Goal: Information Seeking & Learning: Learn about a topic

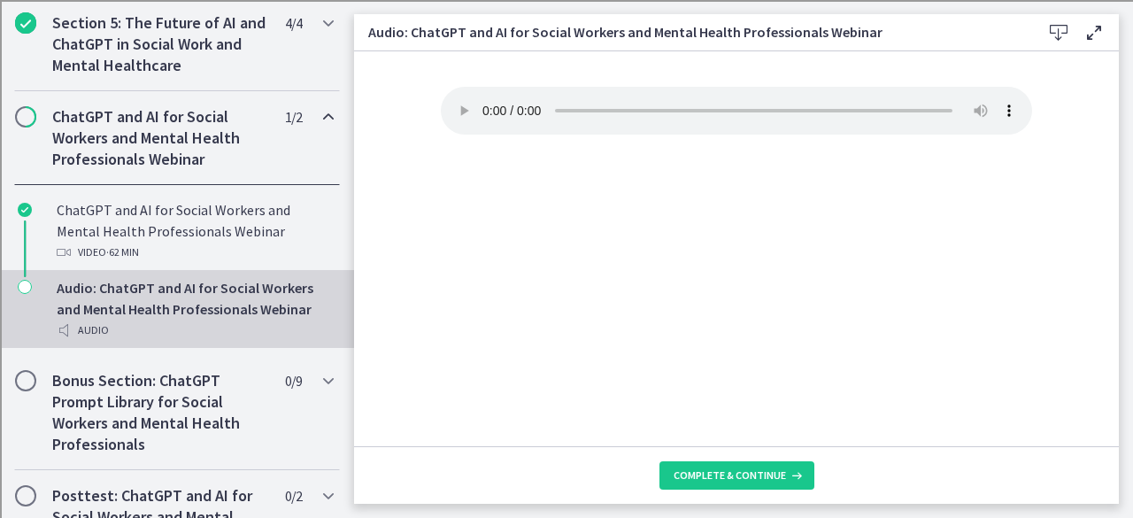
scroll to position [809, 0]
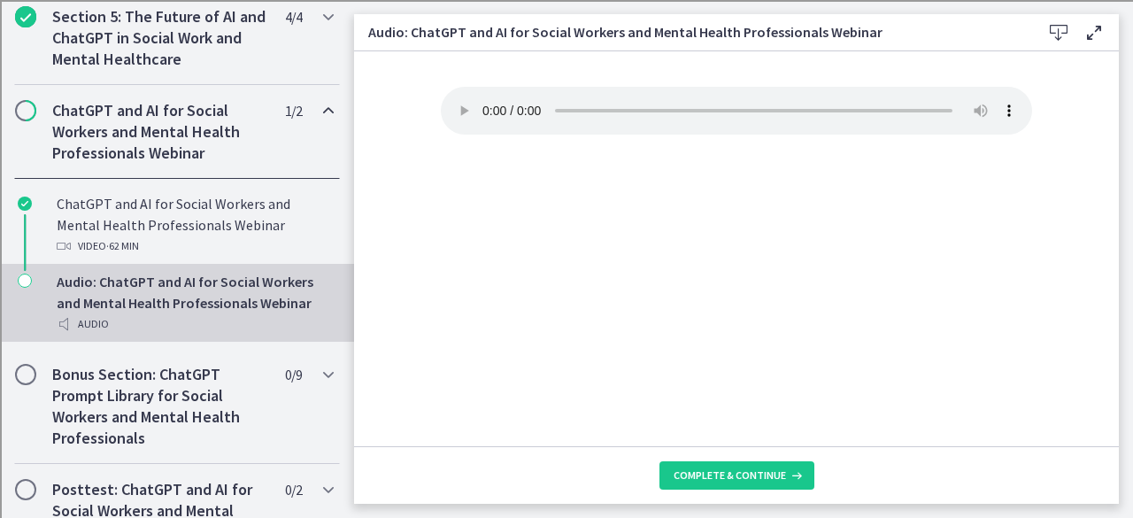
click at [163, 332] on div "Audio" at bounding box center [195, 323] width 276 height 21
click at [716, 471] on span "Complete & continue" at bounding box center [730, 475] width 112 height 14
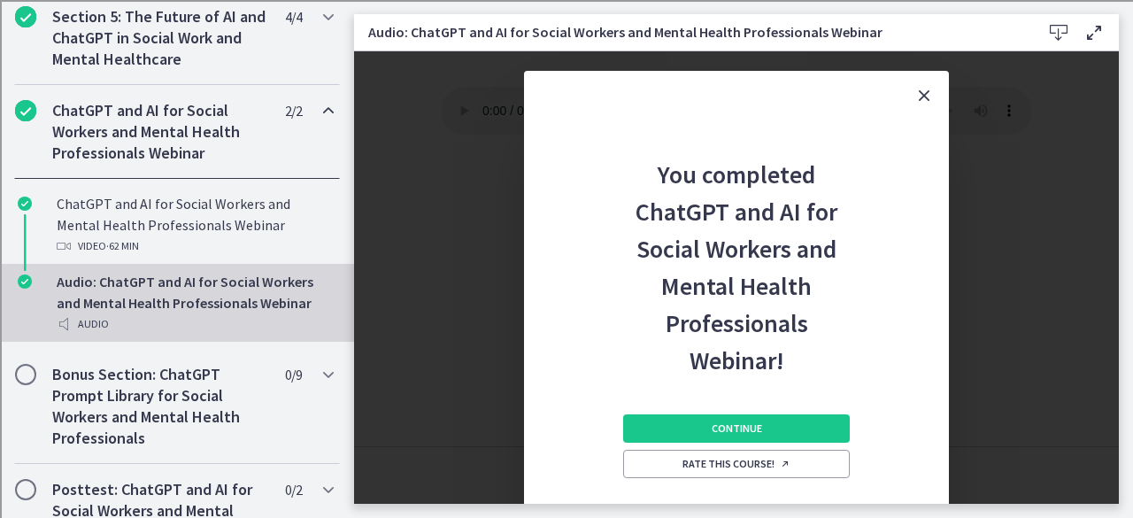
click at [922, 96] on icon "Close" at bounding box center [924, 95] width 21 height 21
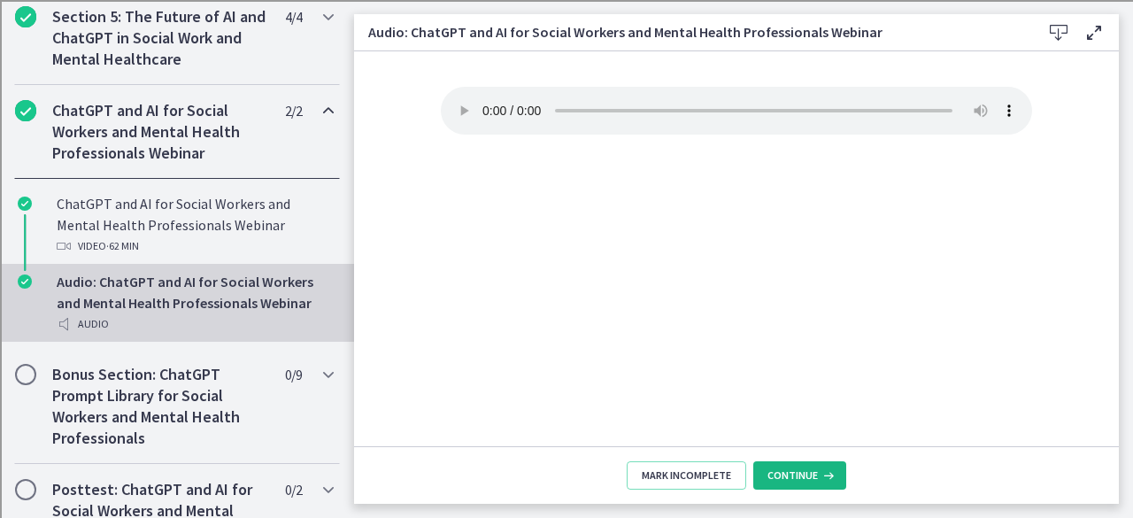
click at [837, 478] on button "Continue" at bounding box center [799, 475] width 93 height 28
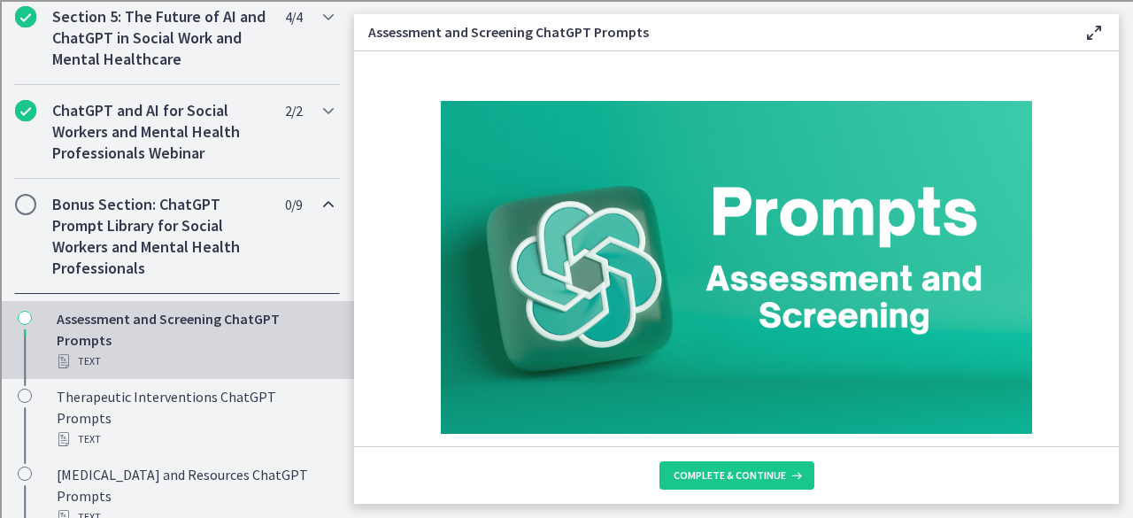
scroll to position [2, 0]
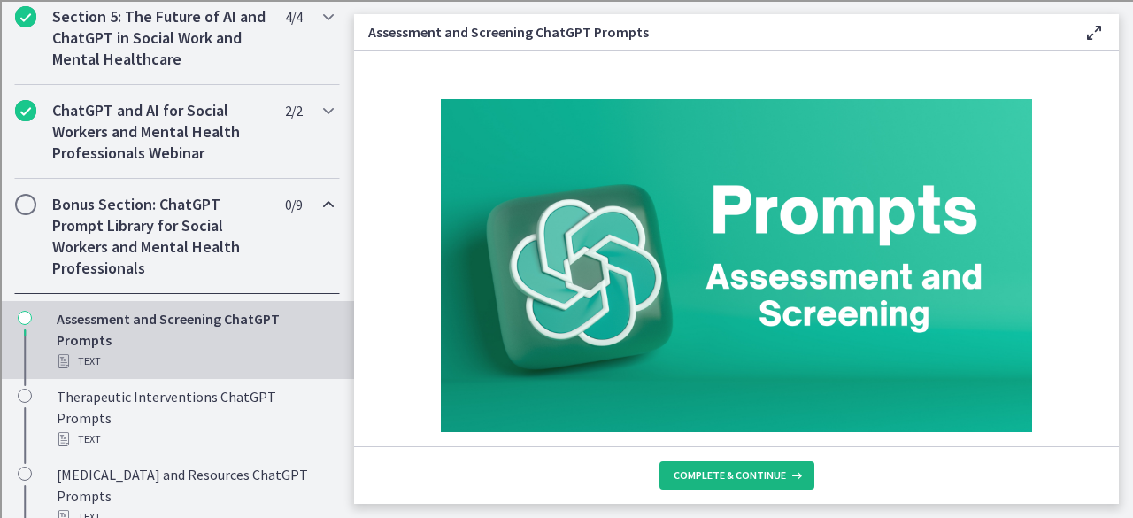
click at [766, 468] on span "Complete & continue" at bounding box center [730, 475] width 112 height 14
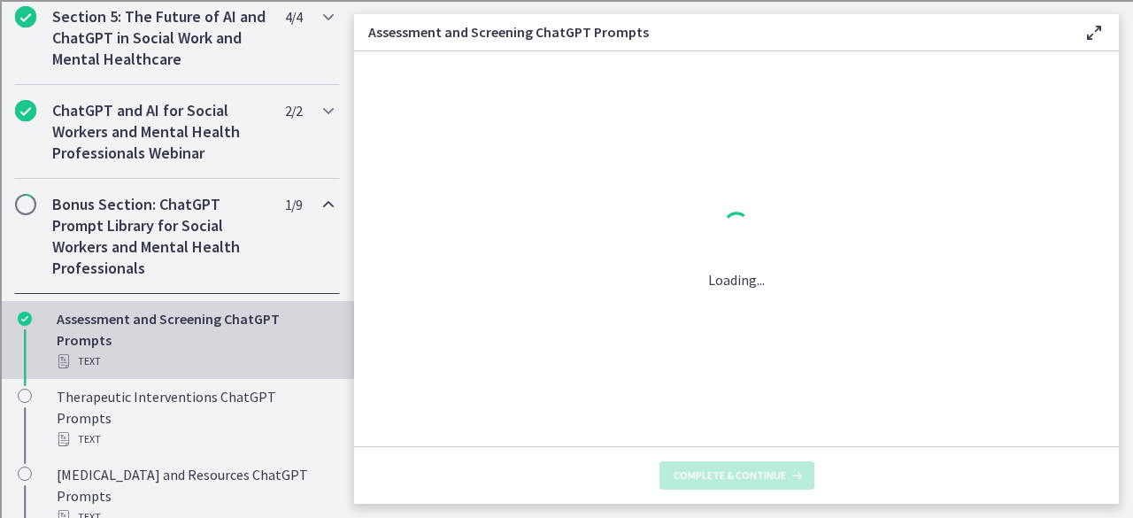
scroll to position [0, 0]
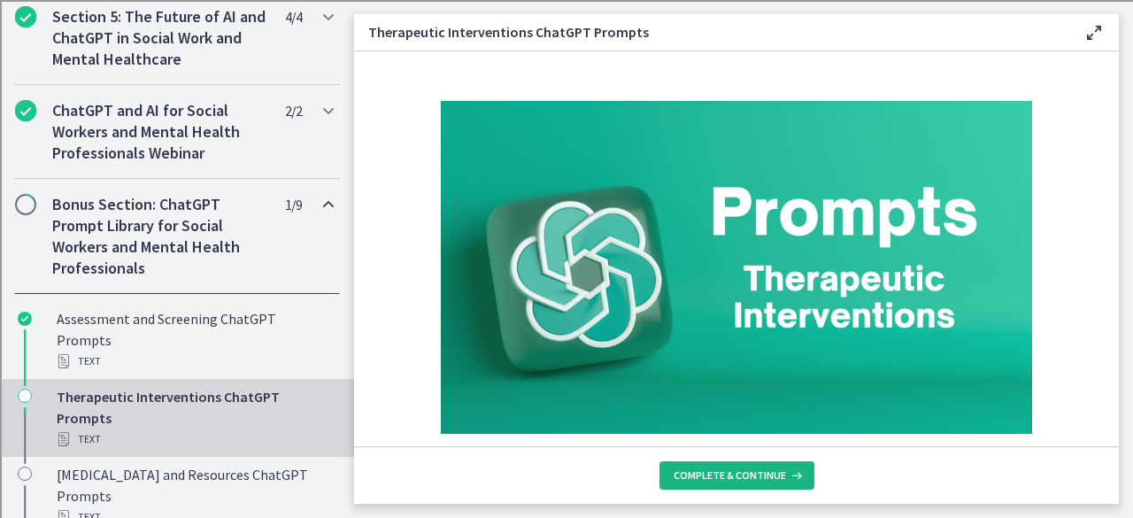
click at [766, 468] on span "Complete & continue" at bounding box center [730, 475] width 112 height 14
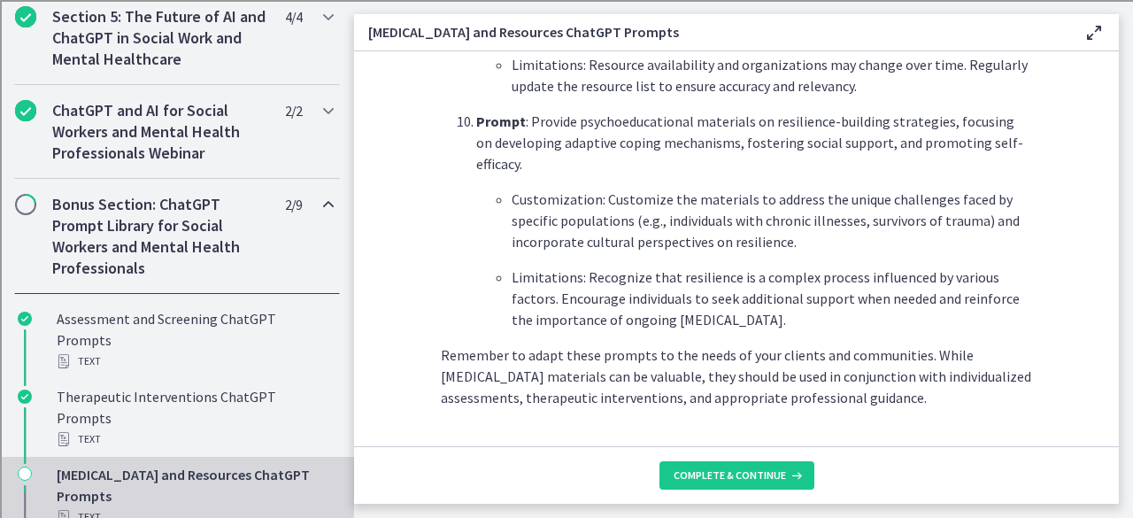
scroll to position [2579, 0]
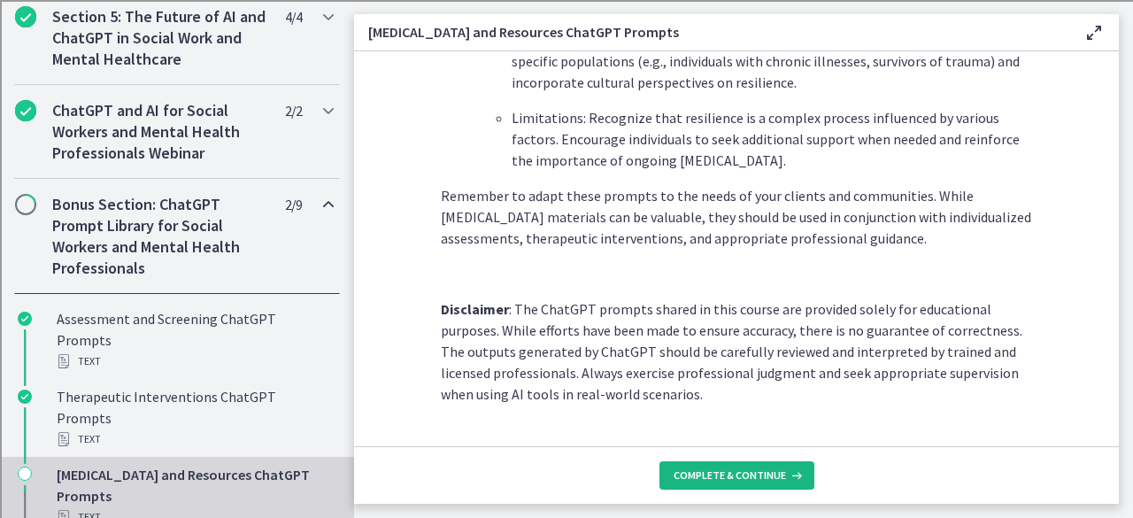
click at [724, 475] on span "Complete & continue" at bounding box center [730, 475] width 112 height 14
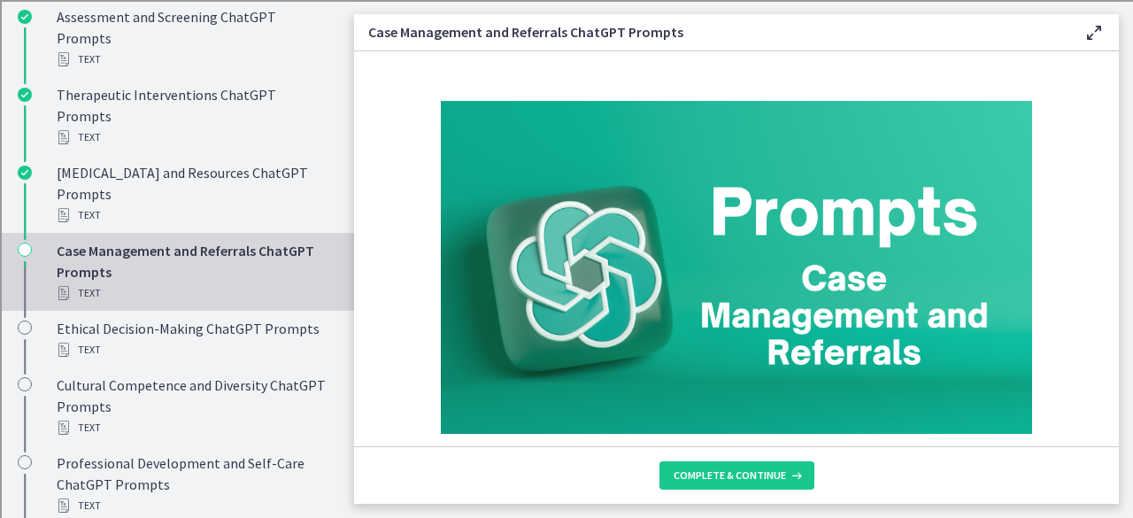
scroll to position [1111, 0]
click at [294, 263] on div "Case Management and Referrals ChatGPT Prompts Text" at bounding box center [195, 272] width 276 height 64
click at [742, 474] on span "Complete & continue" at bounding box center [730, 475] width 112 height 14
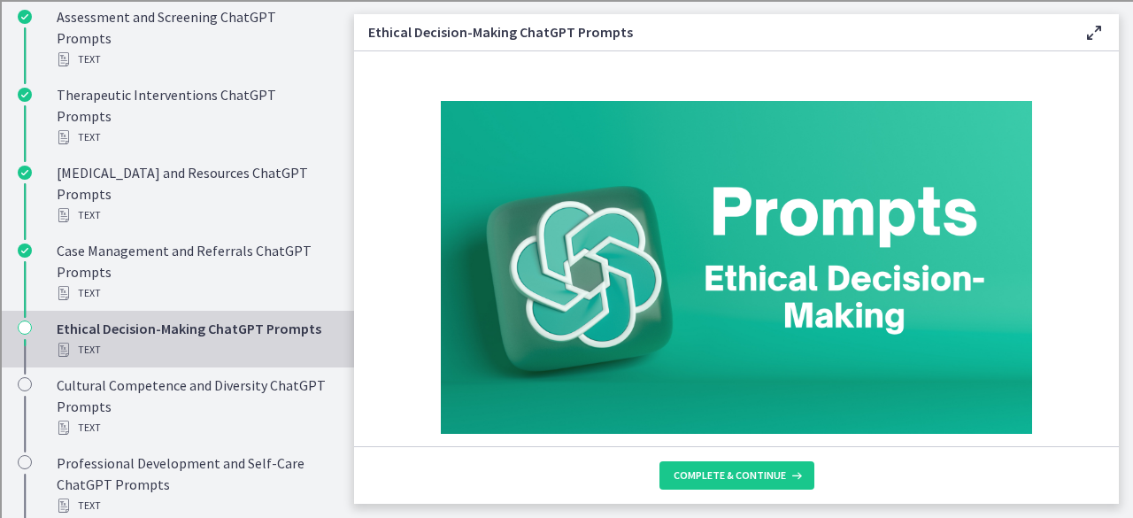
click at [53, 328] on link "Ethical Decision-Making ChatGPT Prompts Text" at bounding box center [177, 339] width 354 height 57
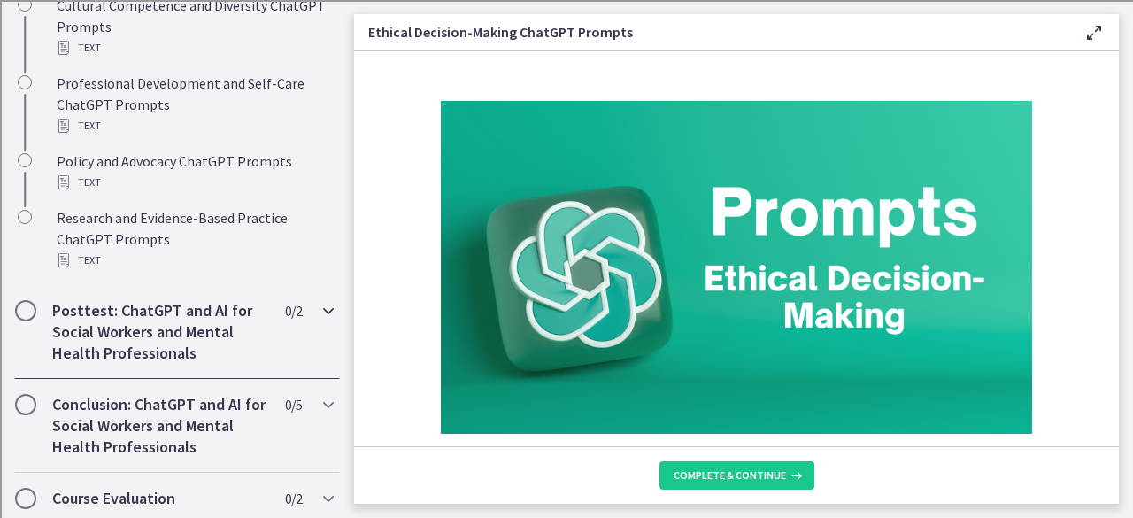
click at [54, 316] on h2 "Posttest: ChatGPT and AI for Social Workers and Mental Health Professionals" at bounding box center [160, 332] width 216 height 64
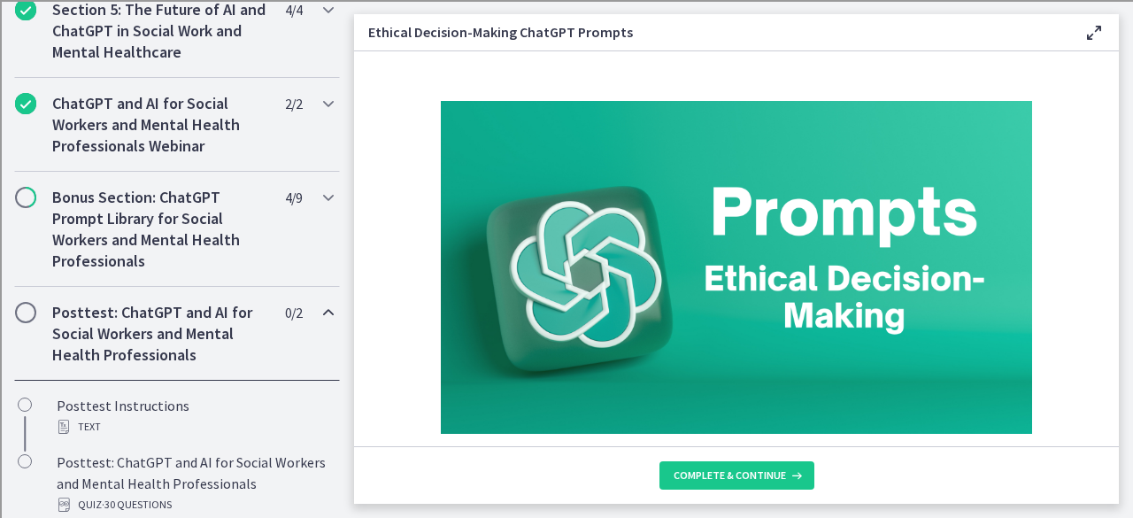
scroll to position [814, 0]
click at [120, 208] on h2 "Bonus Section: ChatGPT Prompt Library for Social Workers and Mental Health Prof…" at bounding box center [160, 231] width 216 height 85
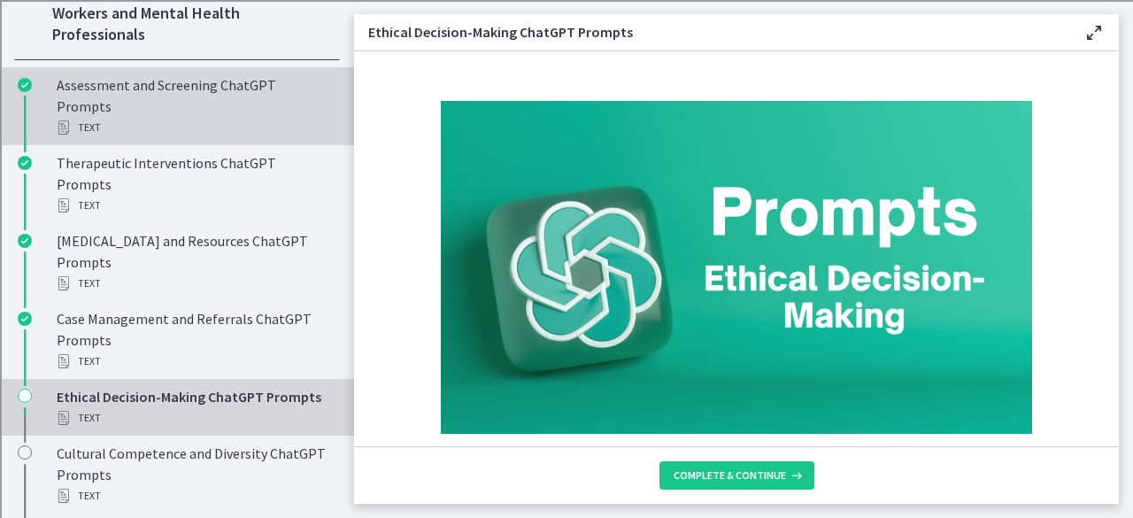
scroll to position [1045, 0]
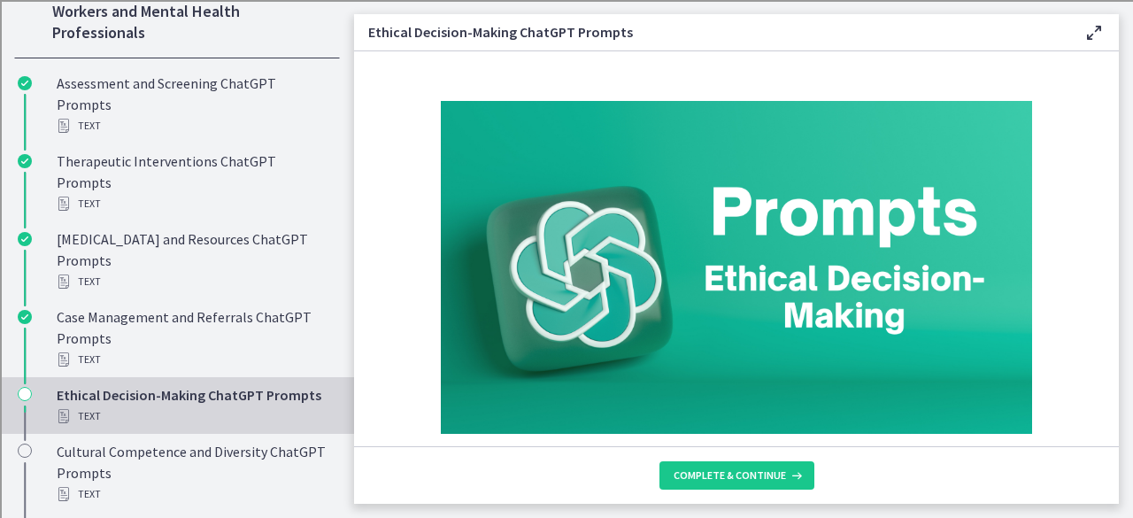
click at [143, 396] on div "Ethical Decision-Making ChatGPT Prompts Text" at bounding box center [195, 405] width 276 height 42
click at [23, 387] on icon "Chapters" at bounding box center [25, 394] width 14 height 14
click at [768, 470] on span "Complete & continue" at bounding box center [730, 475] width 112 height 14
